Goal: Task Accomplishment & Management: Use online tool/utility

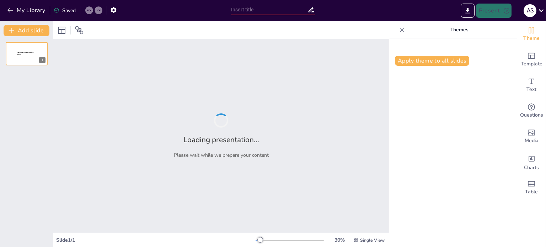
type input "Standardization and Sustainability in Electrical Environments: A 5S Framework"
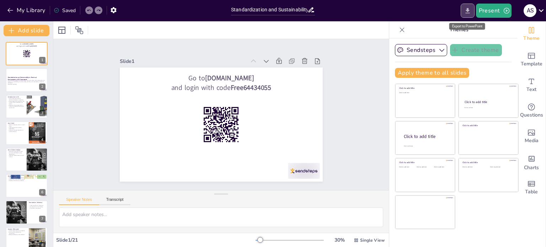
click at [465, 14] on button "Export to PowerPoint" at bounding box center [468, 11] width 14 height 14
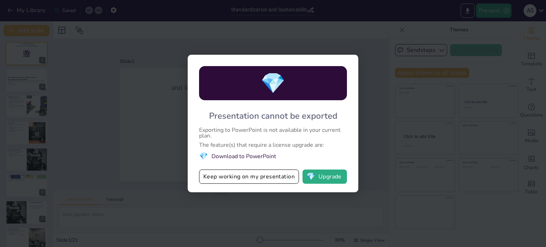
click at [369, 31] on div "💎 Presentation cannot be exported Exporting to PowerPoint is not available in y…" at bounding box center [273, 123] width 546 height 247
click at [269, 179] on button "Keep working on my presentation" at bounding box center [249, 177] width 100 height 14
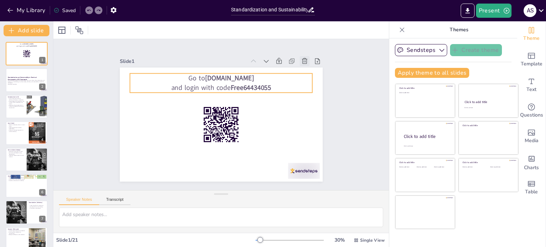
checkbox input "true"
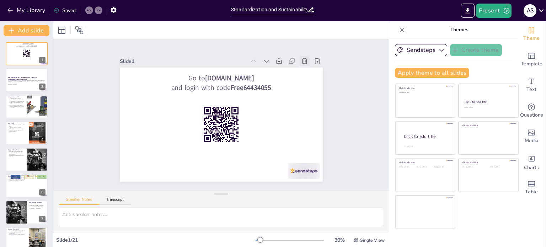
click at [138, 64] on icon at bounding box center [133, 69] width 10 height 10
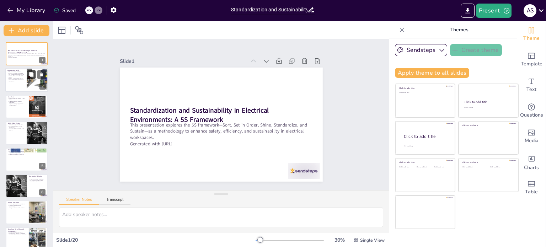
checkbox input "true"
click at [30, 77] on button at bounding box center [31, 74] width 9 height 9
type textarea "The 5S framework is designed to create a more efficient workplace by systematic…"
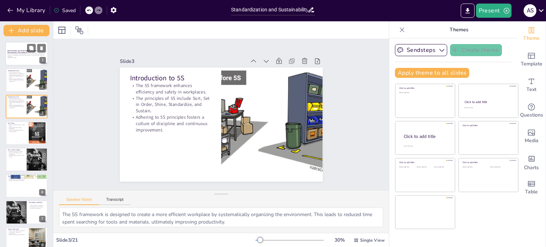
checkbox input "true"
click at [26, 56] on p "This presentation explores the 5S framework—Sort, Set in Order, Shine, Standard…" at bounding box center [26, 55] width 38 height 4
checkbox input "true"
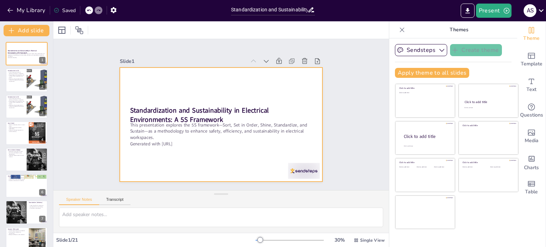
checkbox input "true"
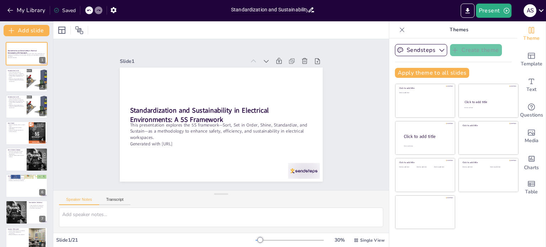
click at [307, 12] on input "Standardization and Sustainability in Electrical Environments: A 5S Framework" at bounding box center [269, 10] width 76 height 10
click at [115, 10] on icon "button" at bounding box center [114, 10] width 6 height 6
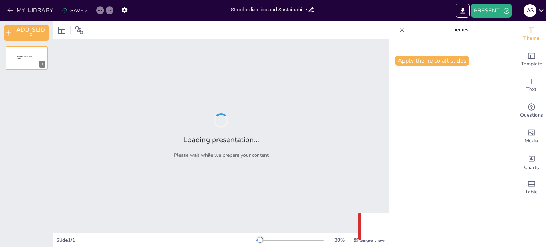
type input "Standardization and Sustainability in Electrical Environments: A 5S Framework"
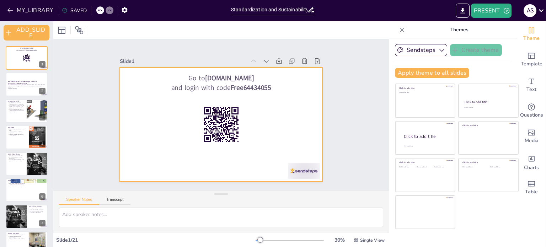
drag, startPoint x: 16, startPoint y: 59, endPoint x: 116, endPoint y: 47, distance: 101.3
click at [116, 47] on div "Slide 1 Go to [DOMAIN_NAME] and login with code Free64434055 Slide 2 Standardiz…" at bounding box center [221, 114] width 216 height 155
checkbox input "true"
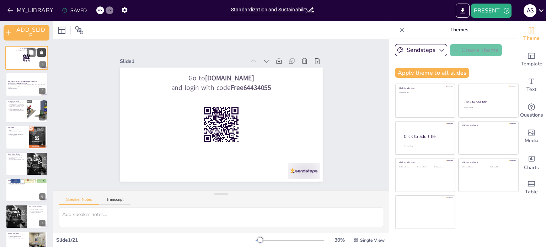
click at [41, 52] on icon at bounding box center [41, 52] width 3 height 4
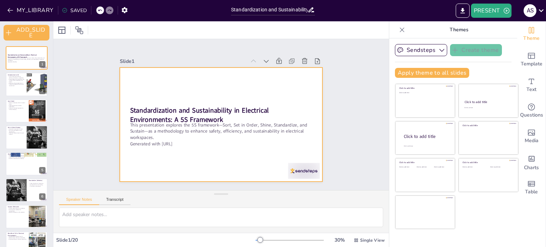
checkbox input "true"
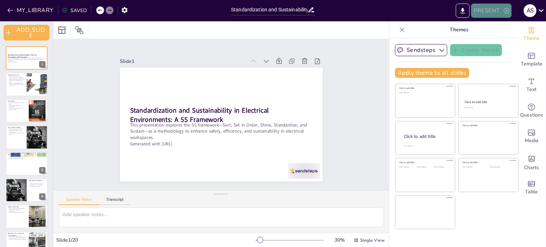
click at [493, 8] on button "PRESENT" at bounding box center [491, 11] width 41 height 14
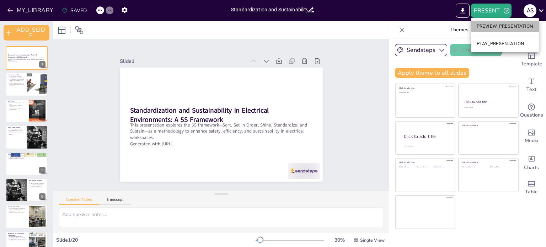
click at [503, 24] on li "PREVIEW_PRESENTATION" at bounding box center [505, 26] width 68 height 11
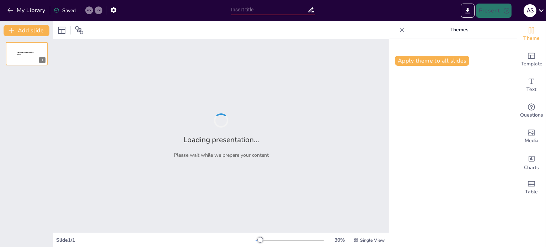
type input "Standardization and Sustainability in Electrical Environments: A 5S Framework"
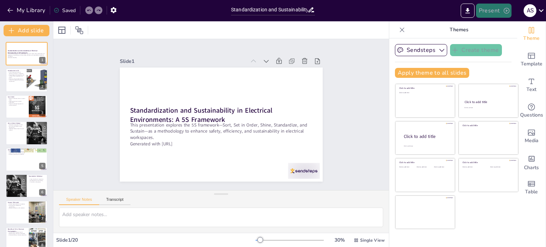
click at [494, 10] on button "Present" at bounding box center [494, 11] width 36 height 14
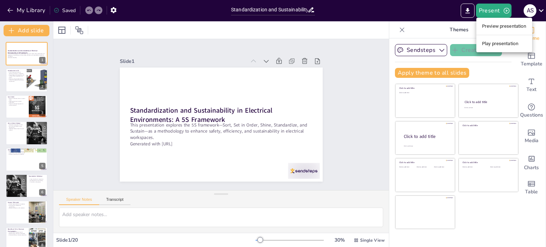
drag, startPoint x: 496, startPoint y: 25, endPoint x: 492, endPoint y: 45, distance: 20.4
click at [492, 45] on ul "Preview presentation Play presentation" at bounding box center [504, 35] width 56 height 34
click at [492, 45] on li "Play presentation" at bounding box center [504, 43] width 56 height 11
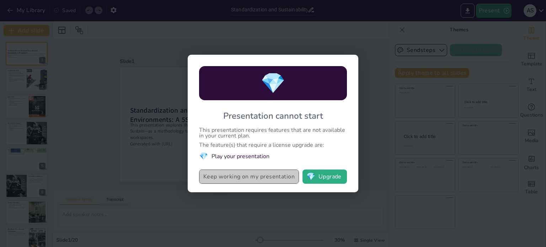
click at [266, 177] on button "Keep working on my presentation" at bounding box center [249, 177] width 100 height 14
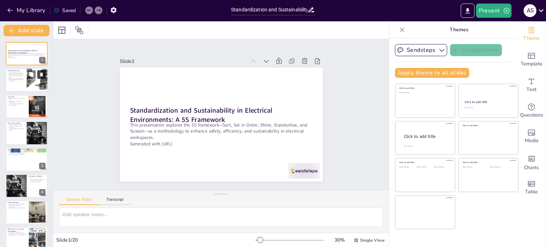
checkbox input "true"
click at [39, 79] on button at bounding box center [41, 74] width 9 height 9
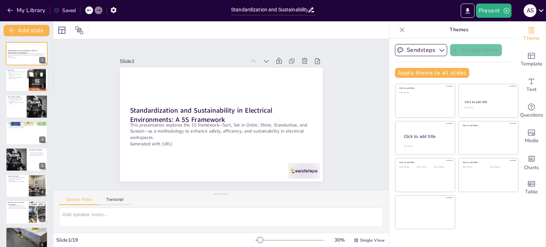
checkbox input "true"
click at [15, 81] on div at bounding box center [26, 80] width 43 height 24
type textarea "Removing unnecessary items reduces potential hazards in the workspace. This ste…"
checkbox input "true"
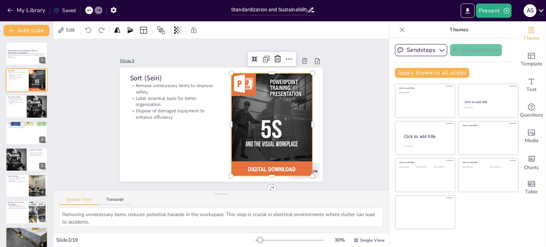
click at [232, 146] on div at bounding box center [268, 135] width 101 height 120
click at [396, 27] on div at bounding box center [401, 29] width 11 height 11
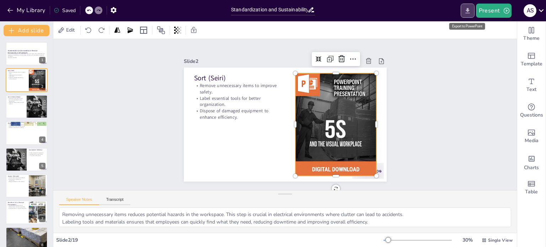
click at [469, 15] on button "Export to PowerPoint" at bounding box center [468, 11] width 14 height 14
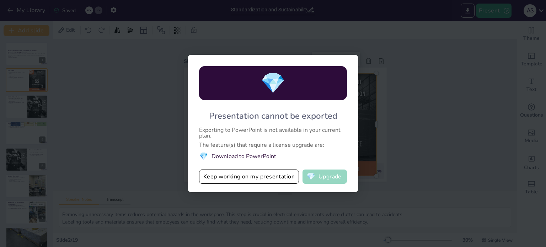
click at [324, 178] on button "💎 Upgrade" at bounding box center [324, 177] width 44 height 14
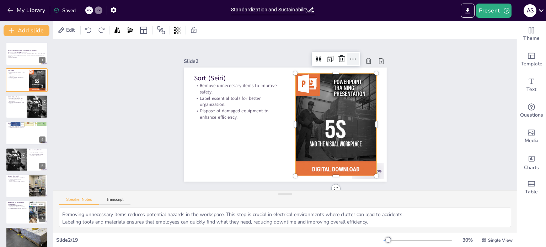
click at [345, 178] on icon at bounding box center [340, 182] width 9 height 9
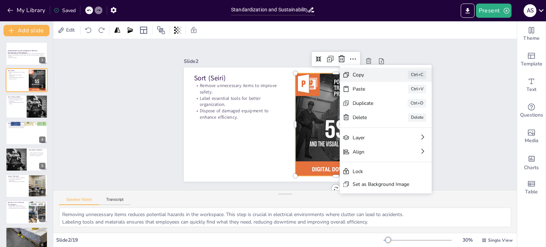
click at [206, 28] on div "Copy" at bounding box center [191, 12] width 29 height 31
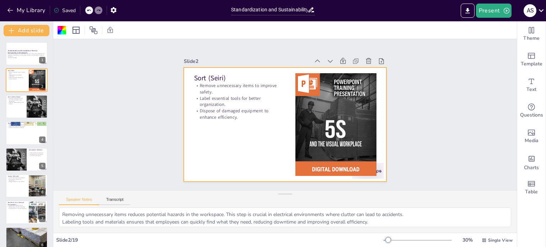
click at [253, 140] on div at bounding box center [276, 119] width 200 height 233
click at [508, 10] on icon "button" at bounding box center [506, 10] width 7 height 7
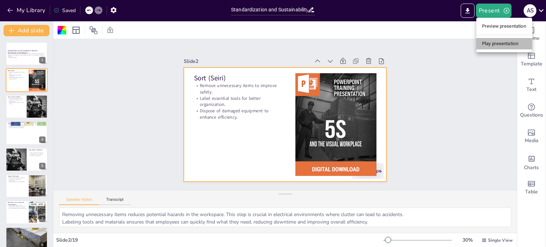
click at [489, 46] on li "Play presentation" at bounding box center [504, 43] width 56 height 11
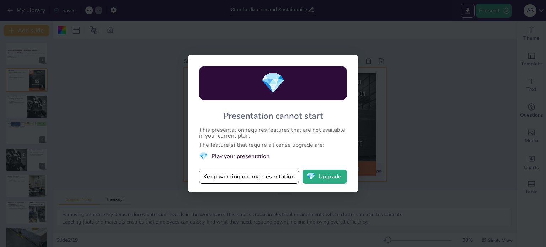
click at [489, 46] on div "💎 Presentation cannot start This presentation requires features that are not av…" at bounding box center [273, 123] width 546 height 247
click at [268, 180] on button "Keep working on my presentation" at bounding box center [249, 177] width 100 height 14
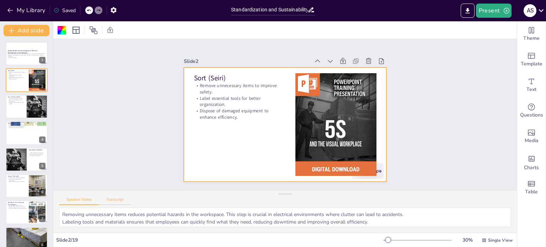
click at [115, 199] on button "Transcript" at bounding box center [115, 201] width 32 height 8
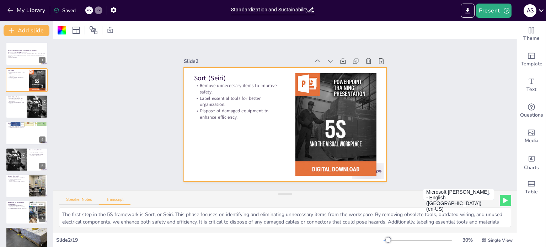
click at [81, 200] on button "Speaker Notes" at bounding box center [79, 201] width 40 height 8
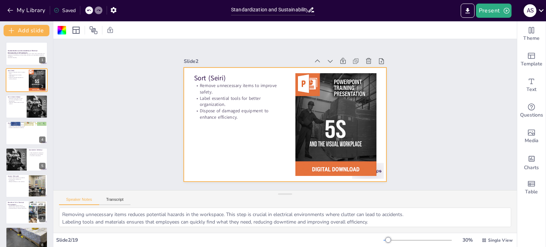
click at [542, 12] on icon at bounding box center [541, 11] width 10 height 10
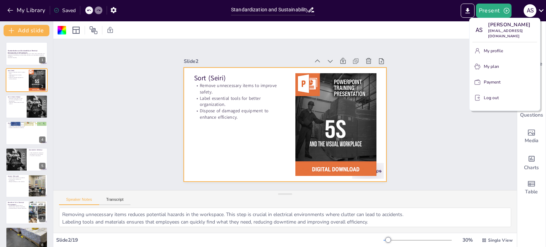
checkbox input "true"
